Goal: Task Accomplishment & Management: Complete application form

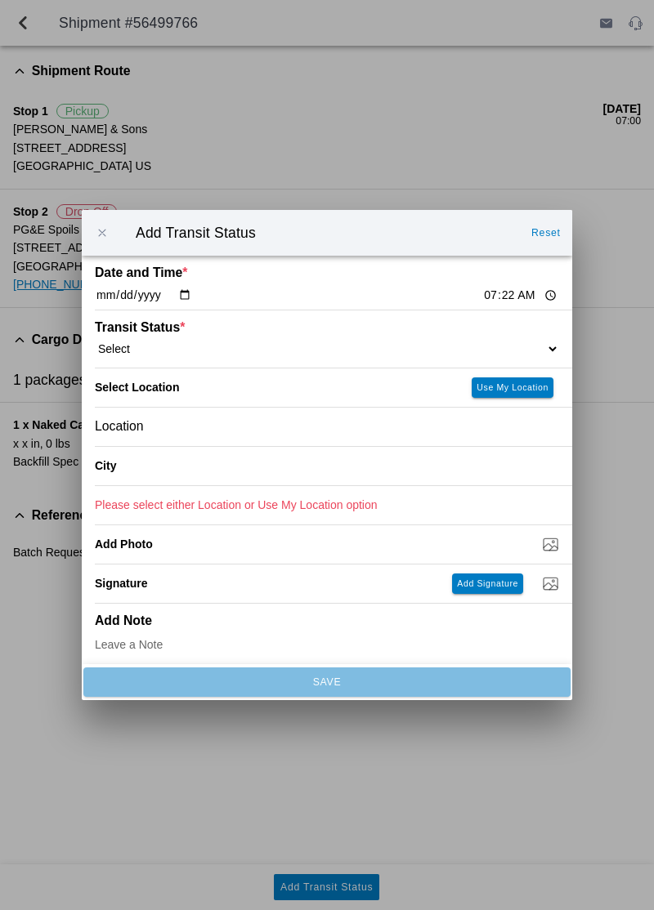
click at [193, 353] on select "Select Arrive at Drop Off Arrive at Pickup Break Start Break Stop Depart Drop O…" at bounding box center [327, 349] width 464 height 15
select select "DPTPULOC"
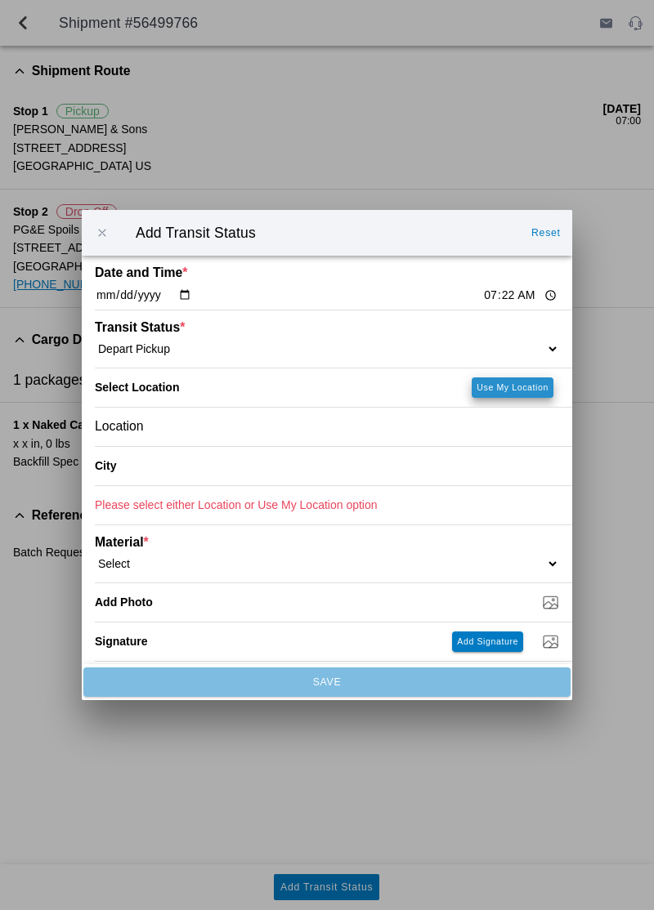
click at [0, 0] on slot "Use My Location" at bounding box center [0, 0] width 0 height 0
type input "[GEOGRAPHIC_DATA]"
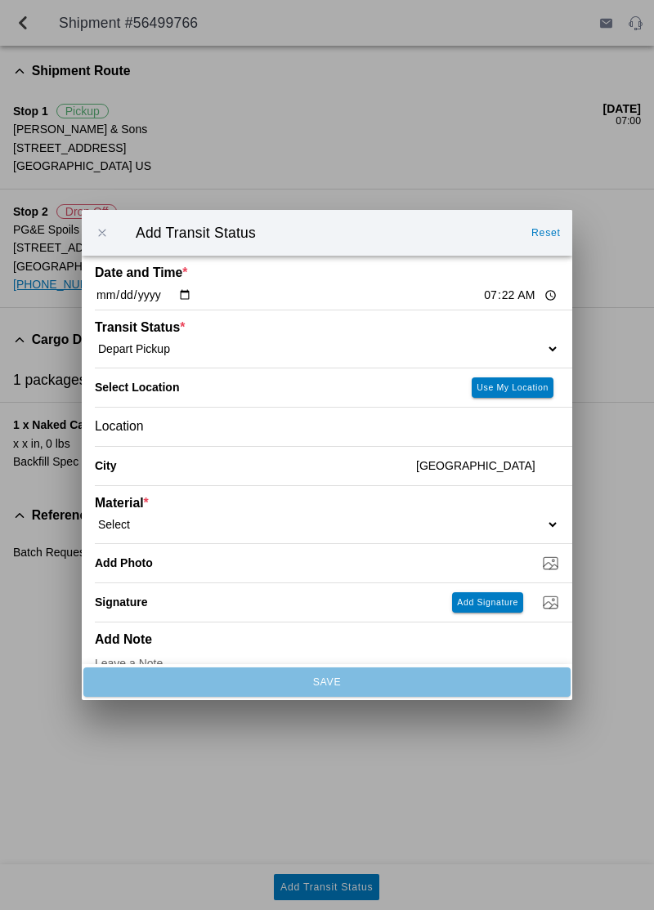
click at [167, 518] on select "Select 1" x 3" Rock 1" x 4" Rock 2" x 4" Rock Asphalt Cold Patch Backfill Spec …" at bounding box center [327, 524] width 464 height 15
select select "708650"
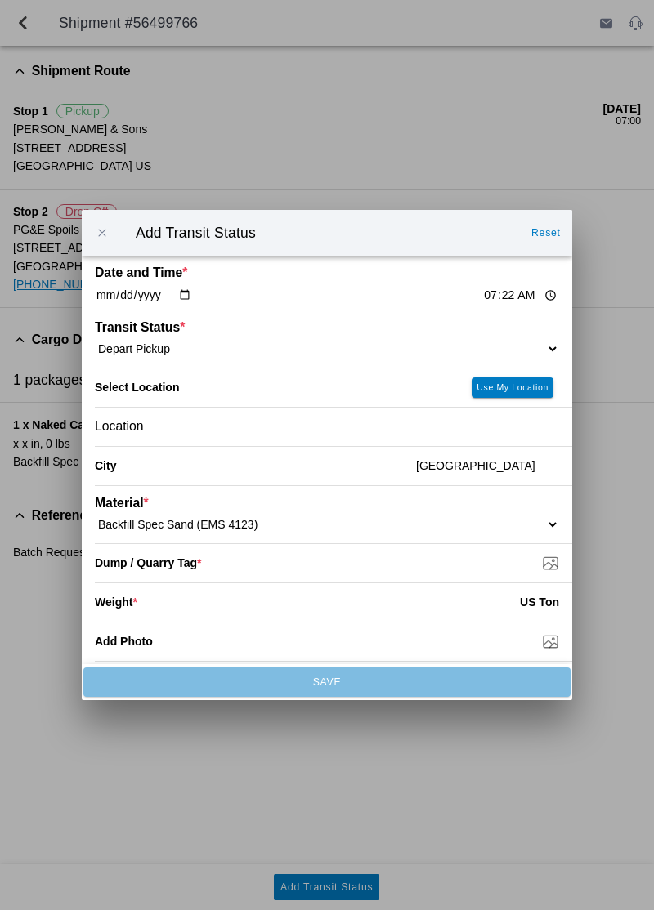
click at [546, 585] on div "Weight * US Ton" at bounding box center [327, 602] width 464 height 38
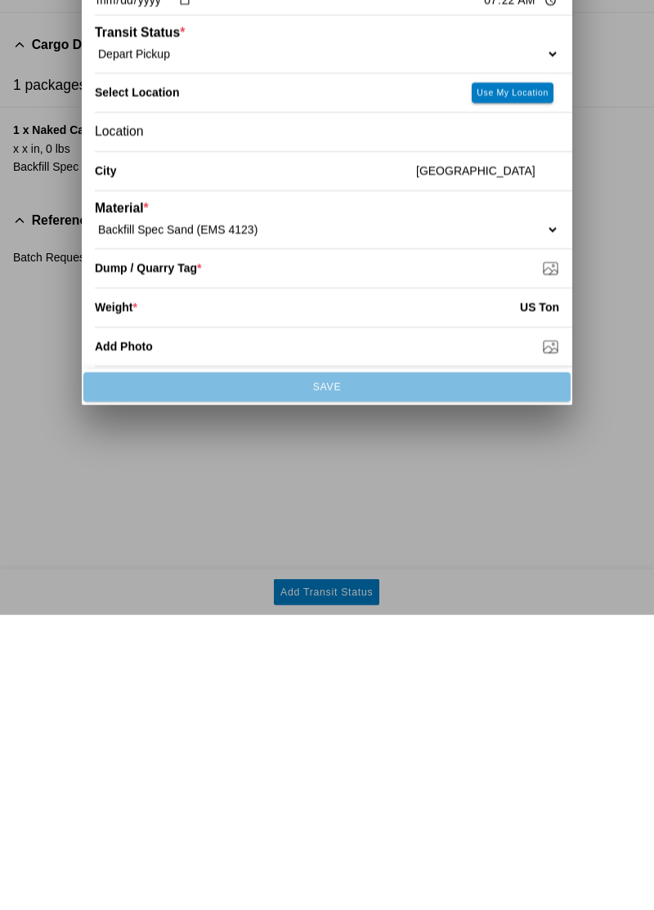
click at [536, 565] on input "Dump / Quarry Tag *" at bounding box center [333, 563] width 477 height 18
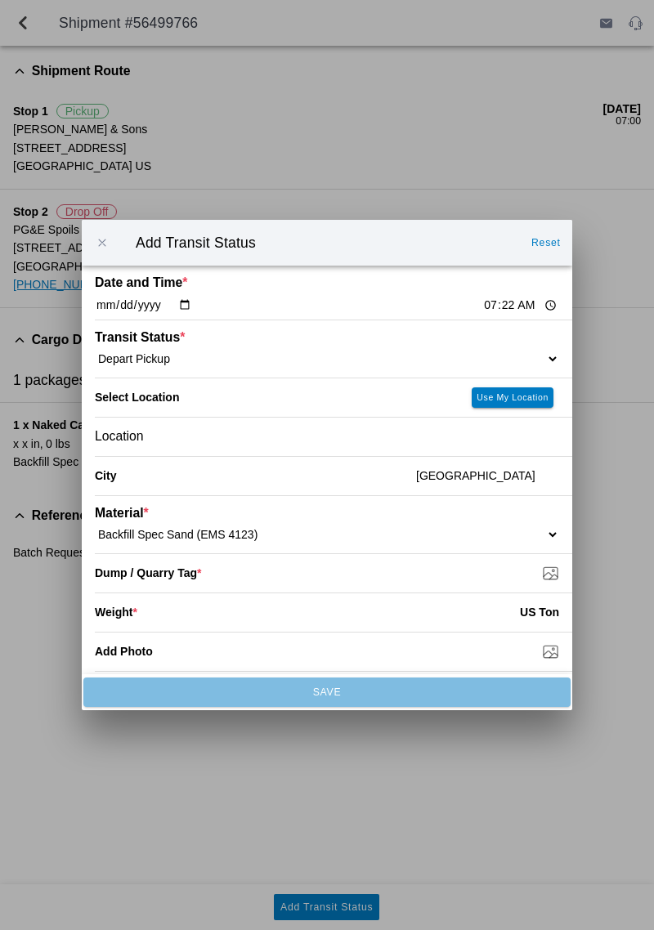
type input "C:\fakepath\17555269442771039783462546100861.jpg"
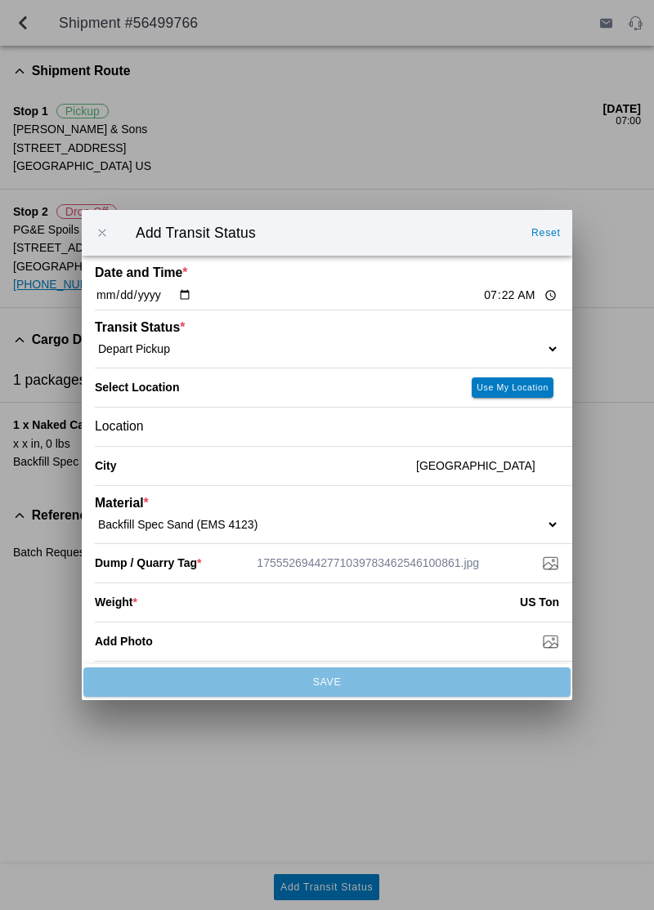
click at [331, 585] on input "number" at bounding box center [328, 602] width 382 height 36
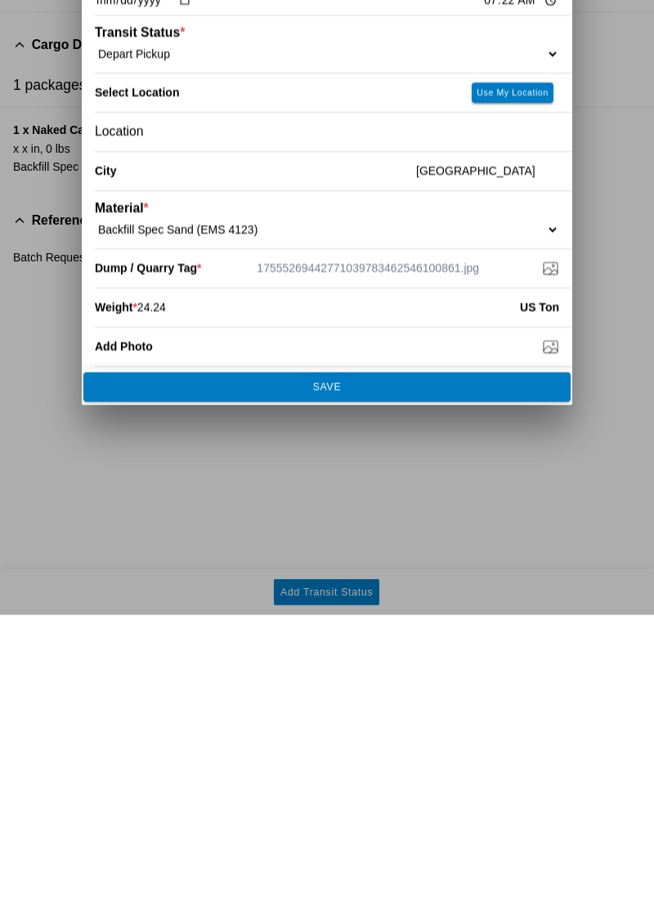
type input "24.24"
click at [369, 683] on span "SAVE" at bounding box center [326, 682] width 465 height 10
